Goal: Information Seeking & Learning: Compare options

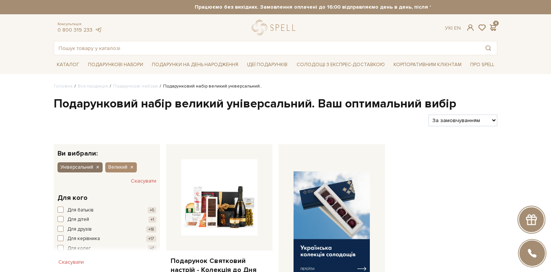
click at [95, 165] on button "Універсальний" at bounding box center [80, 167] width 45 height 10
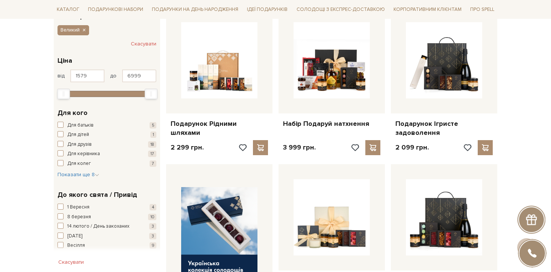
scroll to position [137, 0]
click at [84, 136] on span "Для дітей" at bounding box center [78, 136] width 22 height 8
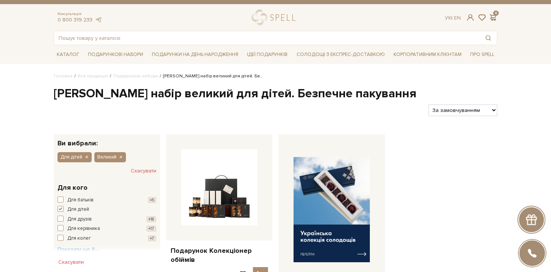
scroll to position [11, 0]
click at [84, 156] on icon "button" at bounding box center [86, 157] width 5 height 7
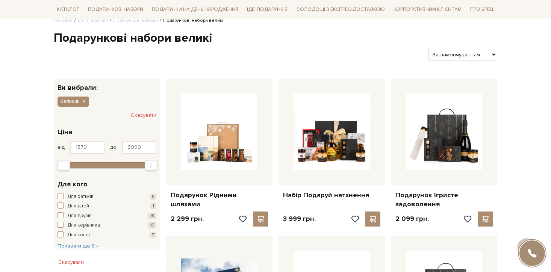
scroll to position [103, 0]
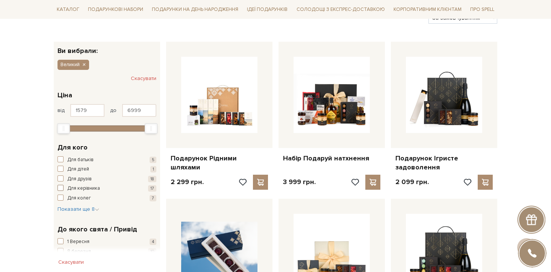
click at [88, 189] on span "Для керівника" at bounding box center [83, 189] width 33 height 8
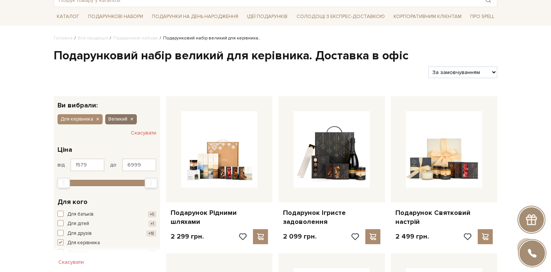
click at [133, 118] on icon "button" at bounding box center [131, 119] width 5 height 7
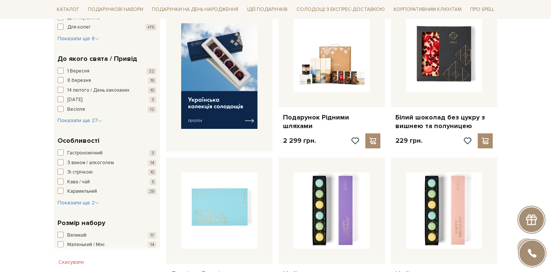
scroll to position [312, 0]
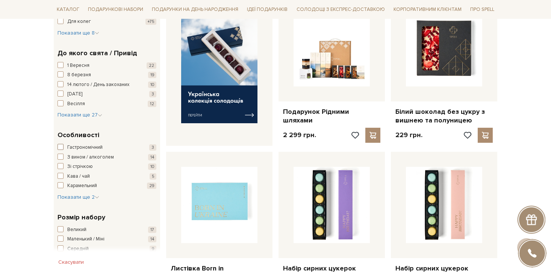
click at [92, 148] on span "Гастрономічний" at bounding box center [84, 148] width 35 height 8
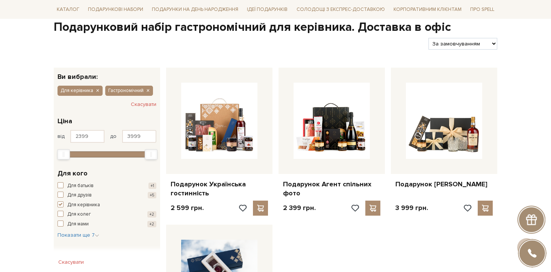
scroll to position [43, 0]
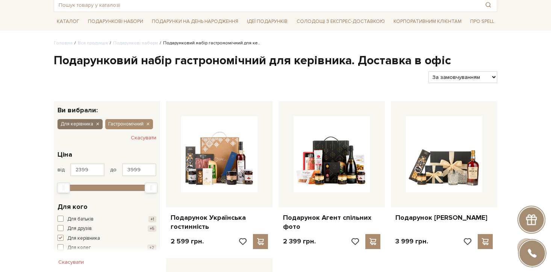
click at [95, 123] on icon "button" at bounding box center [97, 124] width 5 height 7
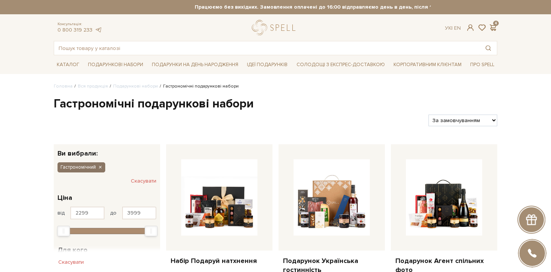
click at [98, 168] on icon "button" at bounding box center [100, 167] width 5 height 7
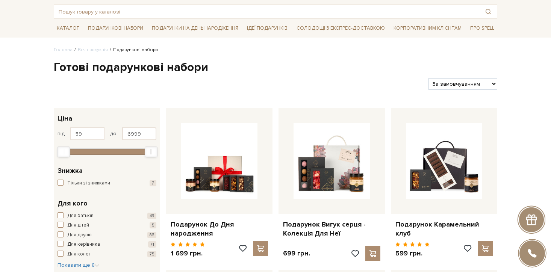
scroll to position [112, 0]
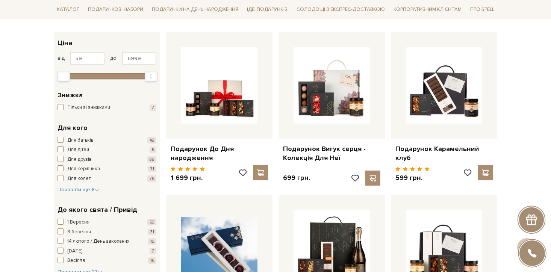
click at [85, 152] on span "Для дітей" at bounding box center [78, 150] width 22 height 8
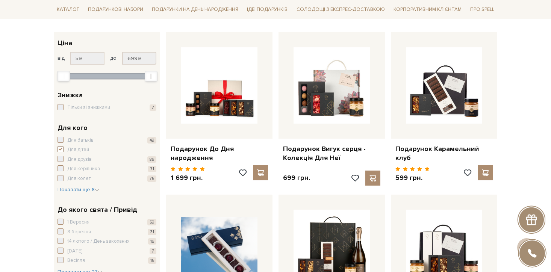
scroll to position [113, 0]
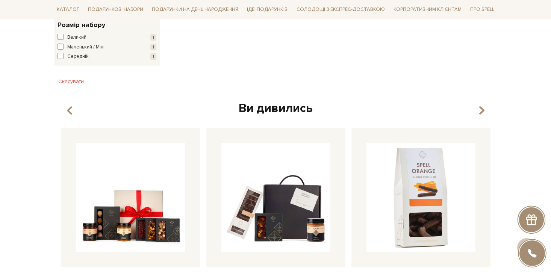
scroll to position [321, 0]
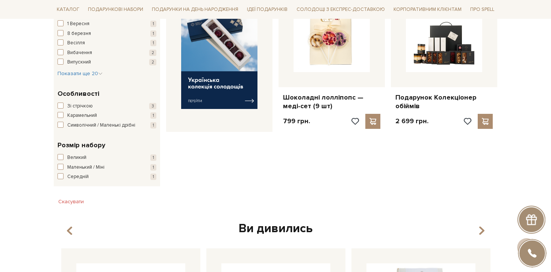
click at [77, 160] on div "Розмір набору Великий 1 Маленький / Міні 1 Середній 1" at bounding box center [107, 160] width 99 height 41
click at [80, 162] on span "Великий" at bounding box center [76, 158] width 19 height 8
